Goal: Task Accomplishment & Management: Use online tool/utility

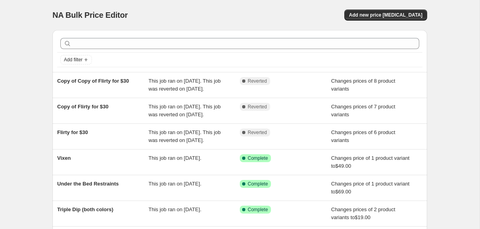
click at [232, 24] on div "NA Bulk Price Editor. This page is ready NA Bulk Price Editor Add new price cha…" at bounding box center [239, 15] width 375 height 30
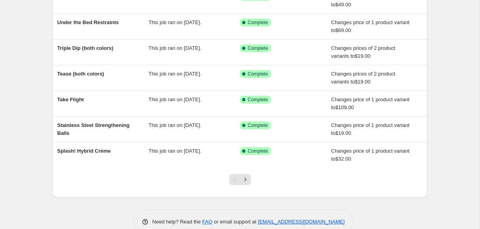
scroll to position [202, 0]
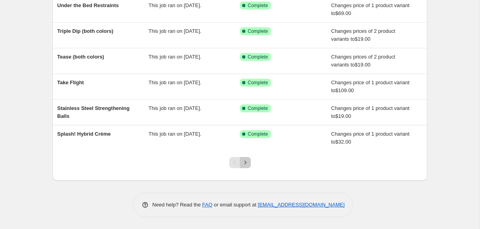
click at [245, 159] on icon "Next" at bounding box center [246, 162] width 8 height 8
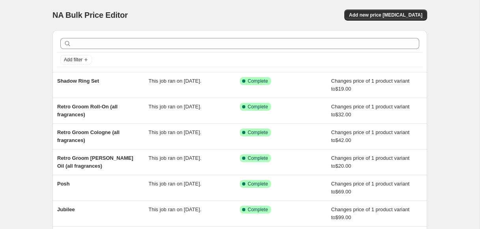
click at [245, 11] on div "NA Bulk Price Editor Add new price change job" at bounding box center [239, 14] width 375 height 11
click at [375, 16] on span "Add new price change job" at bounding box center [385, 15] width 73 height 6
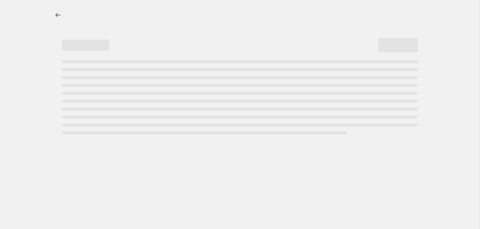
select select "percentage"
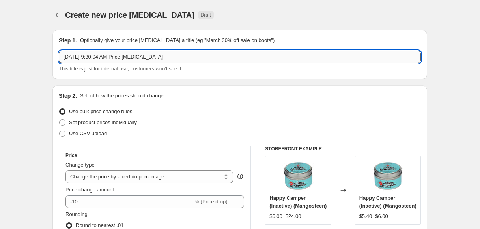
click at [129, 60] on input "Aug 19, 2025, 9:30:04 AM Price change job" at bounding box center [240, 57] width 362 height 13
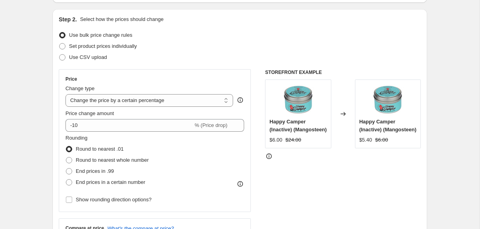
scroll to position [91, 0]
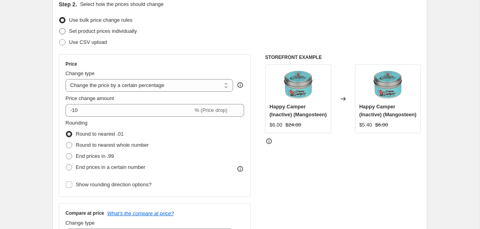
type input "August 2025 Starter Kit Special"
click at [103, 33] on span "Set product prices individually" at bounding box center [103, 31] width 68 height 6
click at [60, 28] on input "Set product prices individually" at bounding box center [59, 28] width 0 height 0
radio input "true"
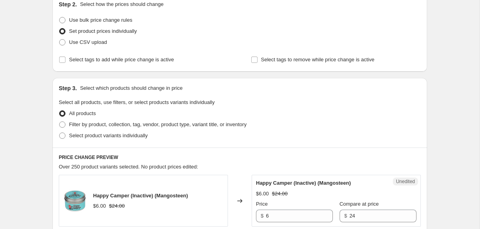
click at [212, 35] on div "Set product prices individually" at bounding box center [240, 31] width 362 height 11
click at [137, 32] on span "Set product prices individually" at bounding box center [103, 31] width 68 height 6
click at [60, 28] on input "Set product prices individually" at bounding box center [59, 28] width 0 height 0
click at [110, 32] on span "Set product prices individually" at bounding box center [103, 31] width 68 height 6
click at [60, 28] on input "Set product prices individually" at bounding box center [59, 28] width 0 height 0
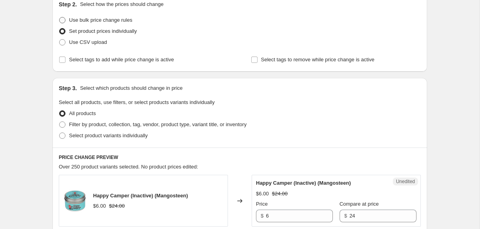
click at [110, 22] on span "Use bulk price change rules" at bounding box center [100, 20] width 63 height 6
click at [60, 17] on input "Use bulk price change rules" at bounding box center [59, 17] width 0 height 0
radio input "true"
select select "percentage"
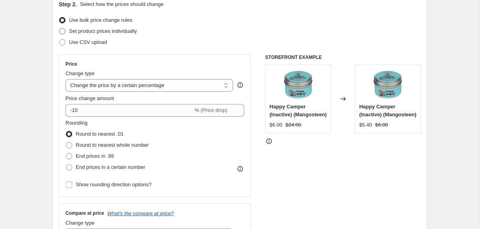
click at [101, 29] on span "Set product prices individually" at bounding box center [103, 31] width 68 height 6
click at [60, 28] on input "Set product prices individually" at bounding box center [59, 28] width 0 height 0
radio input "true"
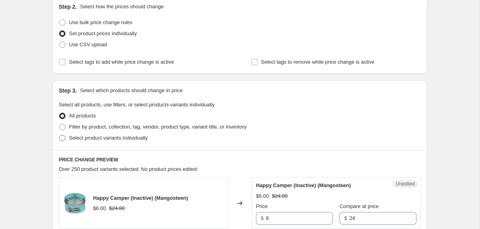
scroll to position [141, 0]
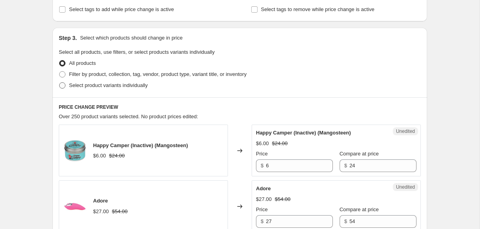
click at [86, 84] on span "Select product variants individually" at bounding box center [108, 85] width 79 height 6
click at [60, 82] on input "Select product variants individually" at bounding box center [59, 82] width 0 height 0
radio input "true"
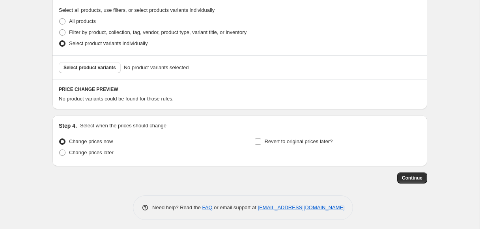
scroll to position [186, 0]
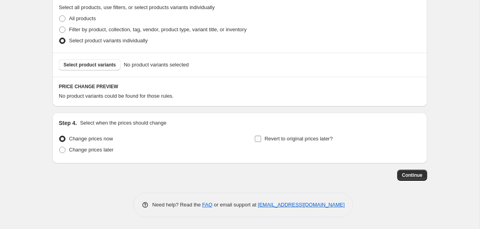
click at [260, 139] on input "Revert to original prices later?" at bounding box center [258, 138] width 6 height 6
checkbox input "true"
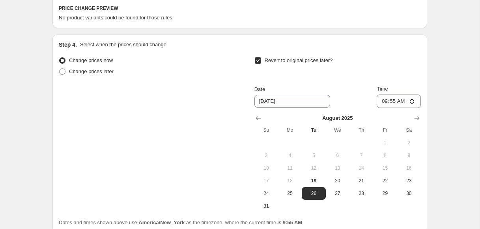
scroll to position [295, 0]
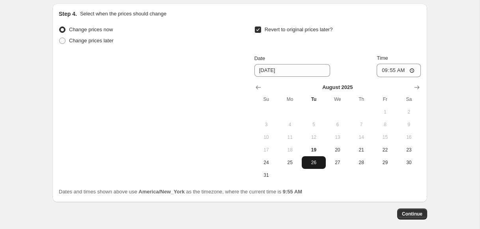
click at [317, 164] on span "26" at bounding box center [313, 162] width 17 height 6
click at [385, 70] on input "09:55" at bounding box center [399, 70] width 44 height 13
type input "23:59"
click at [403, 38] on div "Revert to original prices later?" at bounding box center [338, 36] width 167 height 24
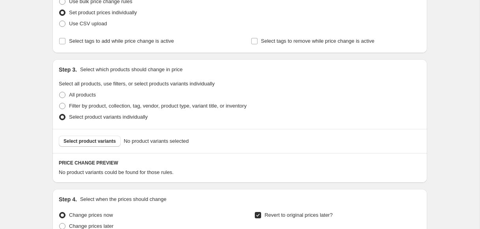
scroll to position [91, 0]
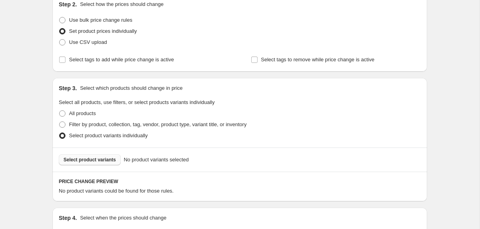
click at [103, 159] on span "Select product variants" at bounding box center [90, 159] width 52 height 6
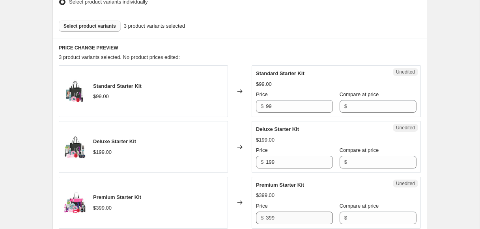
scroll to position [238, 0]
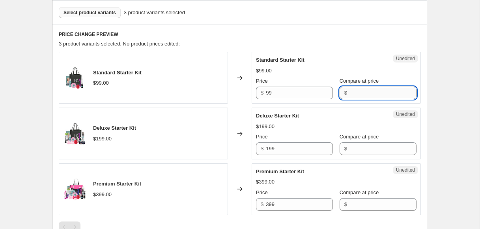
click at [363, 96] on input "Compare at price" at bounding box center [383, 92] width 67 height 13
type input "89"
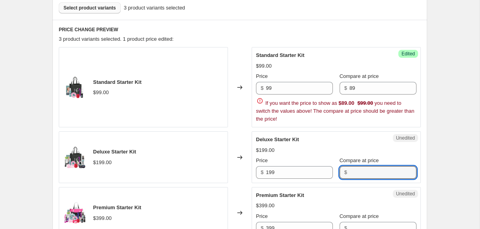
scroll to position [243, 0]
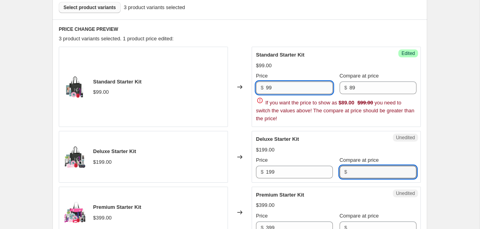
click at [315, 85] on input "99" at bounding box center [299, 87] width 67 height 13
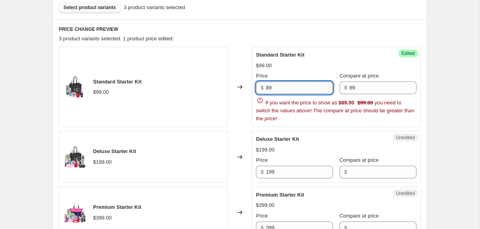
type input "89"
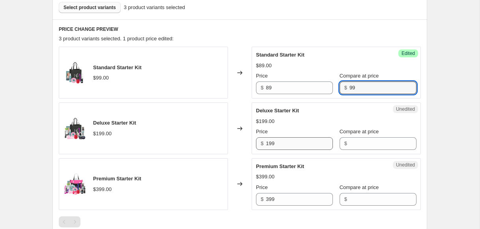
type input "99"
click at [290, 143] on input "199" at bounding box center [299, 143] width 67 height 13
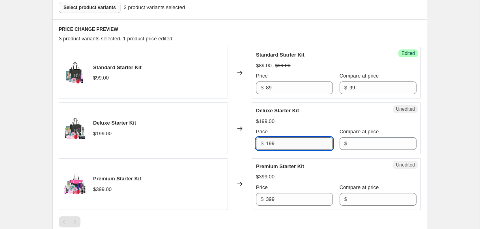
click at [290, 143] on input "199" at bounding box center [299, 143] width 67 height 13
type input "179"
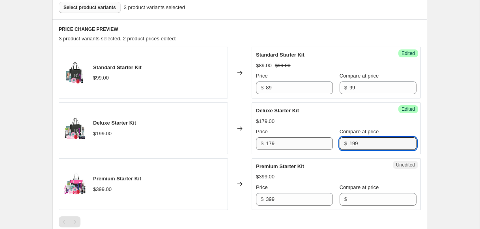
type input "199"
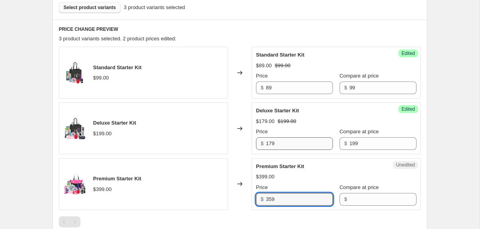
type input "359"
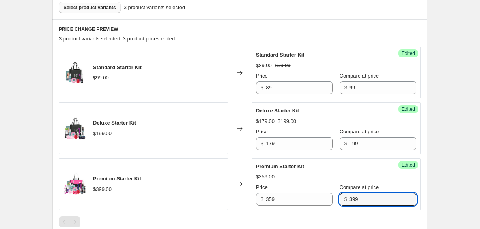
type input "399"
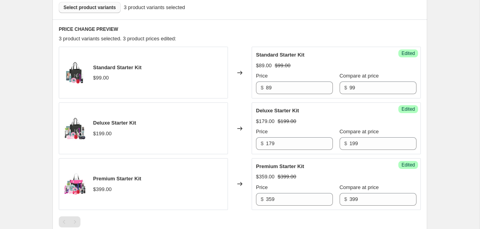
click at [471, 95] on div "Create new price change job. This page is ready Create new price change job Dra…" at bounding box center [240, 130] width 480 height 746
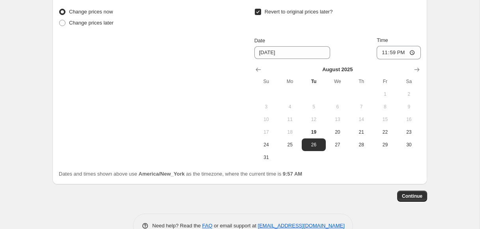
scroll to position [503, 0]
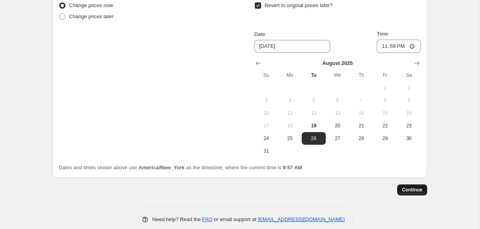
click at [412, 191] on span "Continue" at bounding box center [412, 189] width 21 height 6
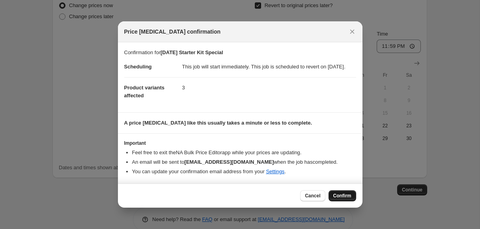
click at [342, 199] on span "Confirm" at bounding box center [342, 195] width 18 height 6
